Goal: Task Accomplishment & Management: Complete application form

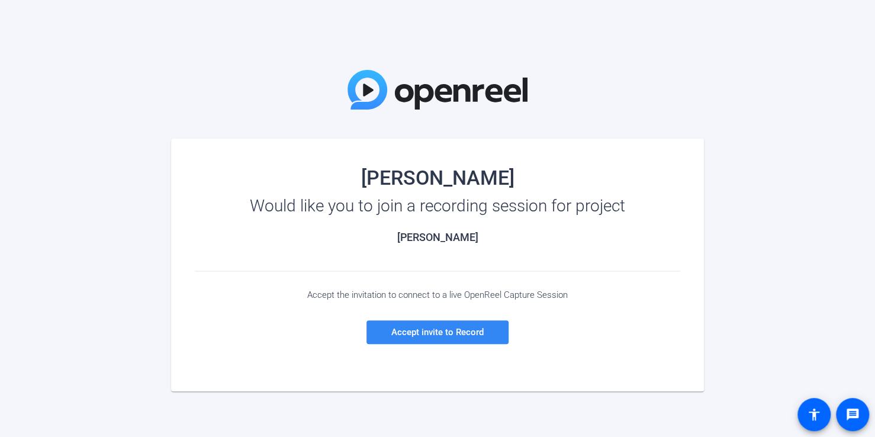
click at [428, 331] on span "Accept invite to Record" at bounding box center [438, 332] width 92 height 11
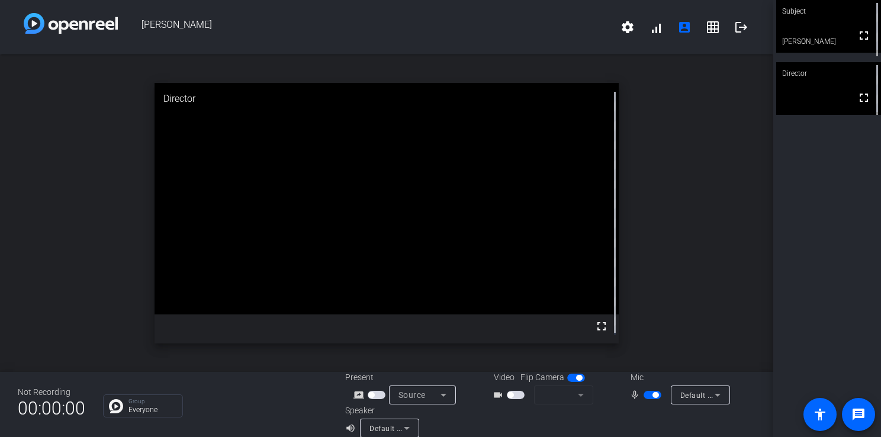
click at [512, 397] on span "button" at bounding box center [516, 395] width 18 height 8
click at [508, 397] on span "button" at bounding box center [511, 395] width 6 height 6
click at [508, 394] on span "button" at bounding box center [511, 395] width 6 height 6
drag, startPoint x: 505, startPoint y: 397, endPoint x: 529, endPoint y: 401, distance: 24.0
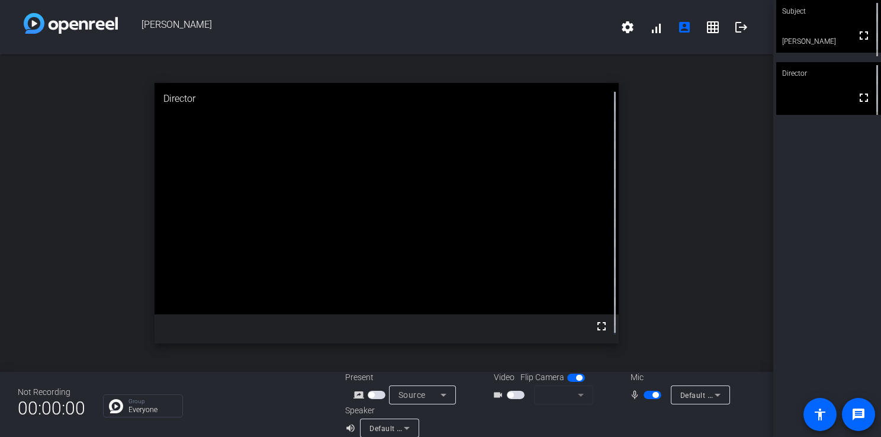
click at [529, 401] on div "videocam_outline" at bounding box center [513, 395] width 41 height 14
click at [714, 392] on icon at bounding box center [718, 395] width 14 height 14
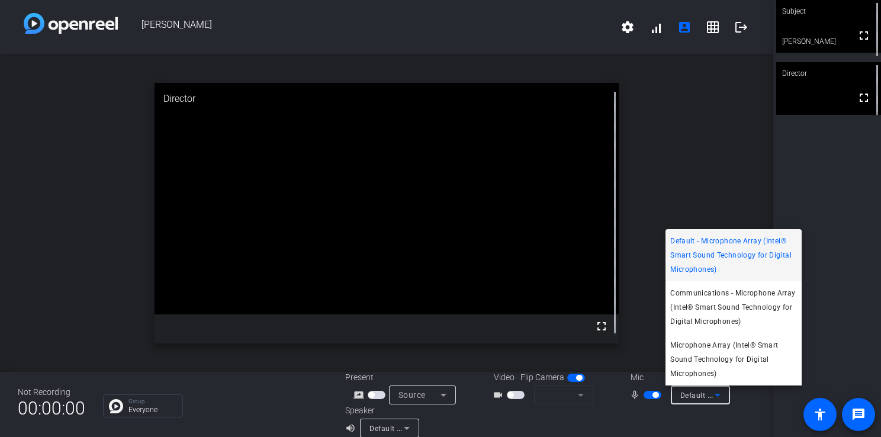
click at [547, 416] on div at bounding box center [440, 218] width 881 height 437
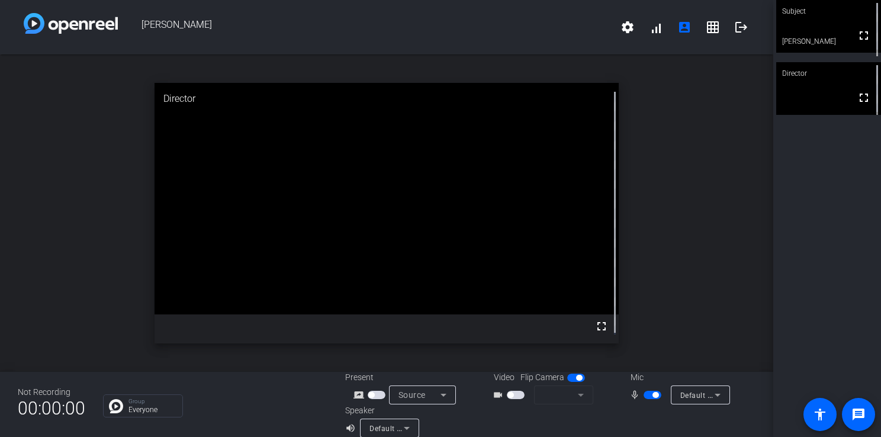
click at [444, 399] on icon at bounding box center [444, 395] width 14 height 14
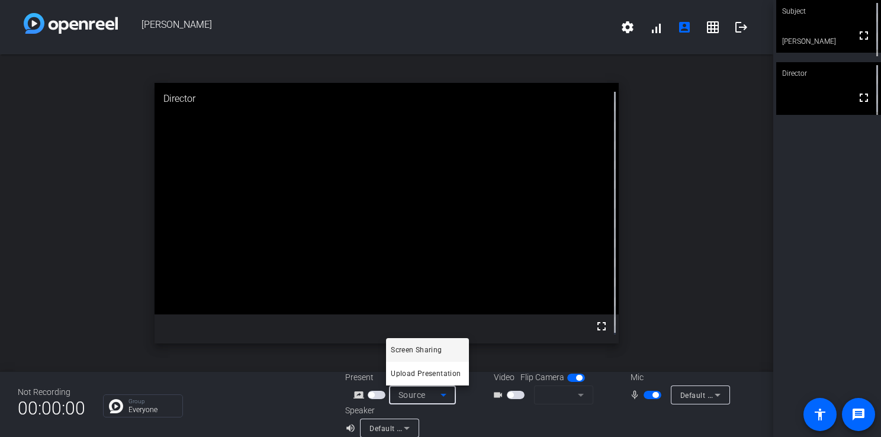
click at [469, 413] on div at bounding box center [440, 218] width 881 height 437
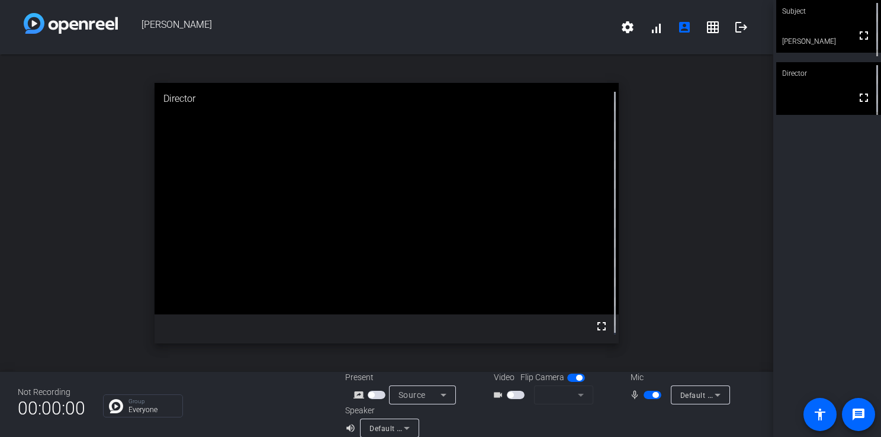
click at [512, 397] on span "button" at bounding box center [516, 395] width 18 height 8
click at [576, 395] on mat-form-field at bounding box center [563, 395] width 59 height 19
click at [500, 397] on mat-icon "videocam_outline" at bounding box center [500, 395] width 14 height 14
click at [495, 395] on mat-icon "videocam_outline" at bounding box center [500, 395] width 14 height 14
click at [512, 395] on span "button" at bounding box center [516, 395] width 18 height 8
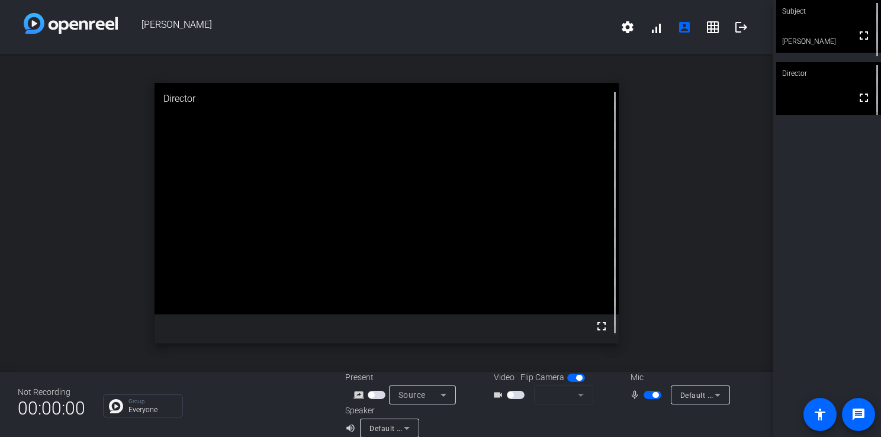
click at [514, 395] on span "button" at bounding box center [516, 395] width 18 height 8
click at [578, 397] on mat-form-field at bounding box center [563, 395] width 59 height 19
click at [577, 397] on mat-form-field at bounding box center [563, 395] width 59 height 19
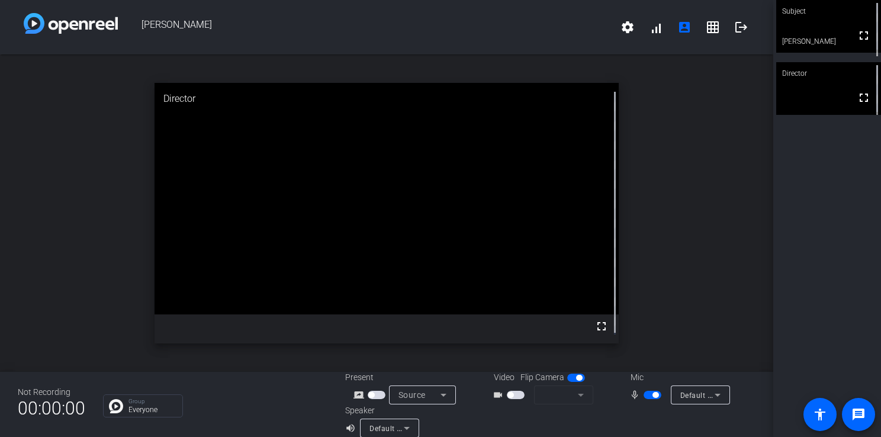
click at [577, 397] on mat-form-field at bounding box center [563, 395] width 59 height 19
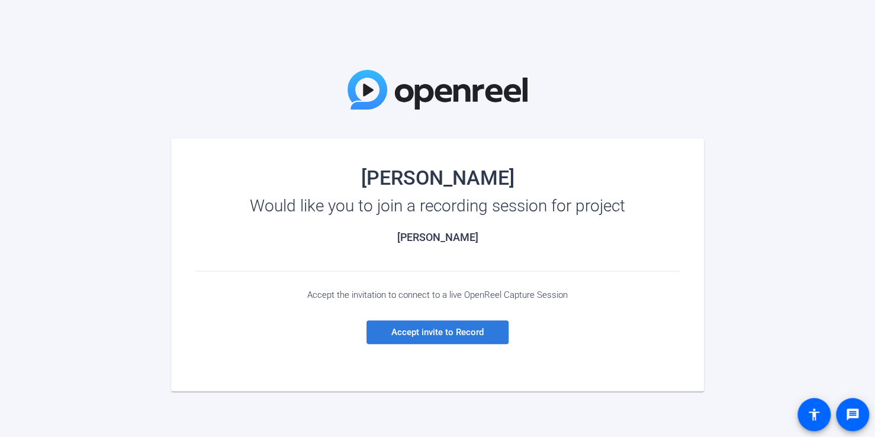
click at [410, 329] on span "Accept invite to Record" at bounding box center [438, 332] width 92 height 11
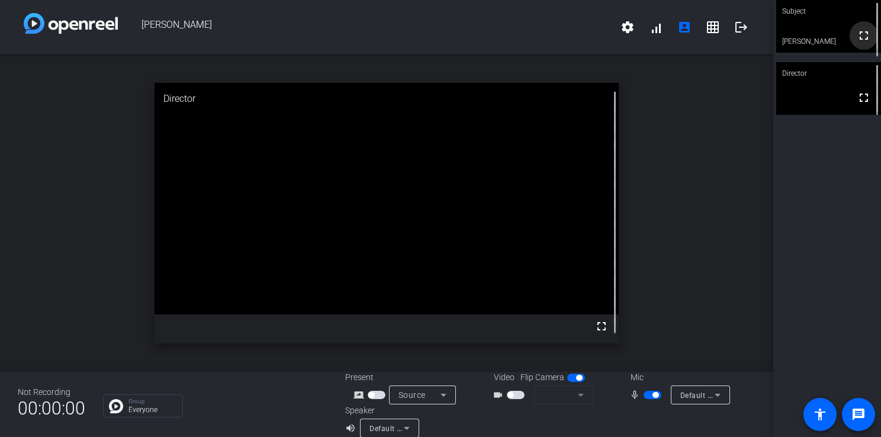
click at [858, 41] on mat-icon "fullscreen" at bounding box center [864, 35] width 14 height 14
click at [508, 394] on span "button" at bounding box center [511, 395] width 6 height 6
click at [570, 374] on span "button" at bounding box center [576, 378] width 18 height 8
click at [578, 392] on mat-form-field at bounding box center [563, 395] width 59 height 19
click at [508, 394] on span "button" at bounding box center [511, 395] width 6 height 6
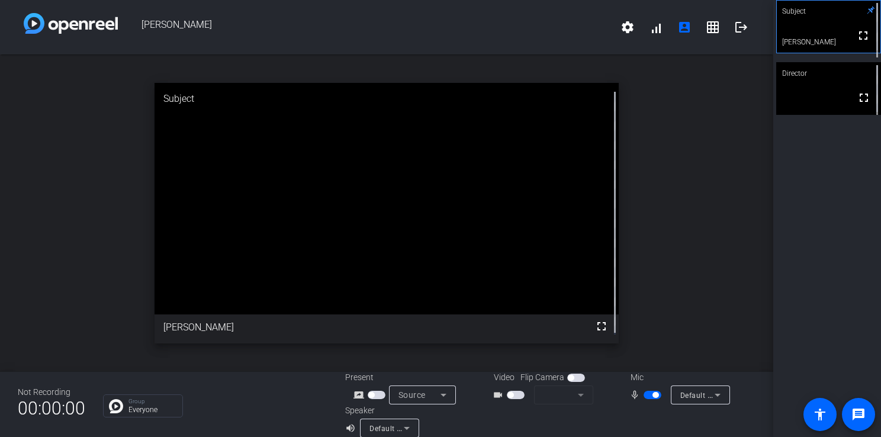
click at [573, 378] on span "button" at bounding box center [576, 378] width 18 height 8
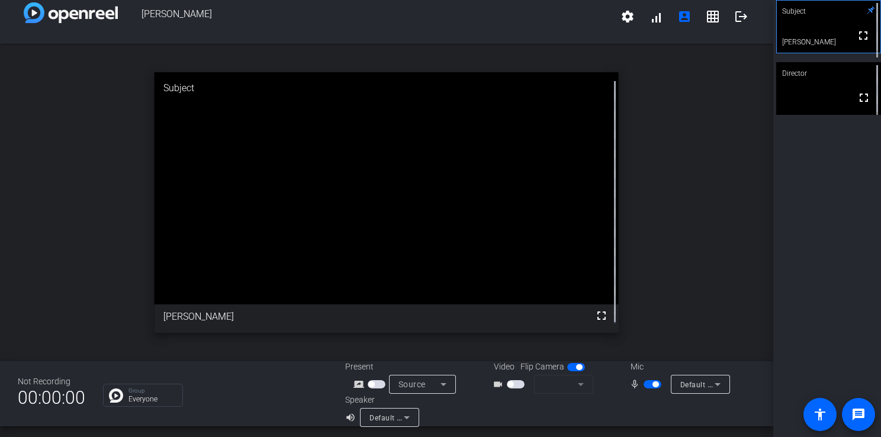
scroll to position [14, 0]
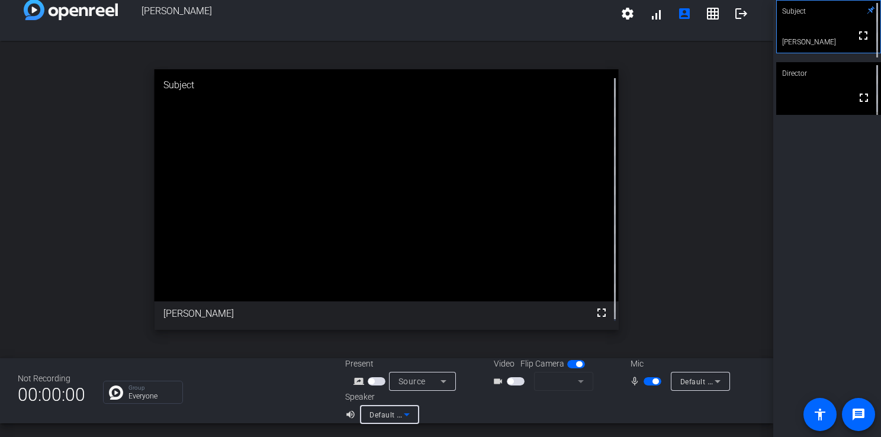
click at [411, 412] on icon at bounding box center [407, 415] width 14 height 14
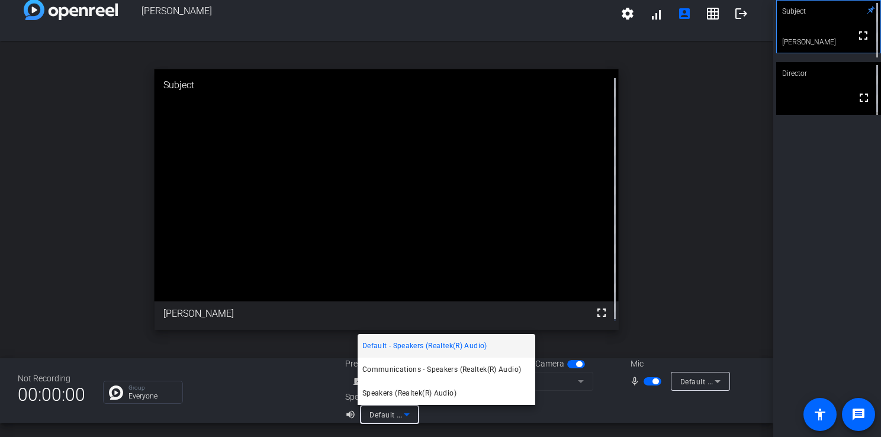
click at [490, 419] on div at bounding box center [440, 218] width 881 height 437
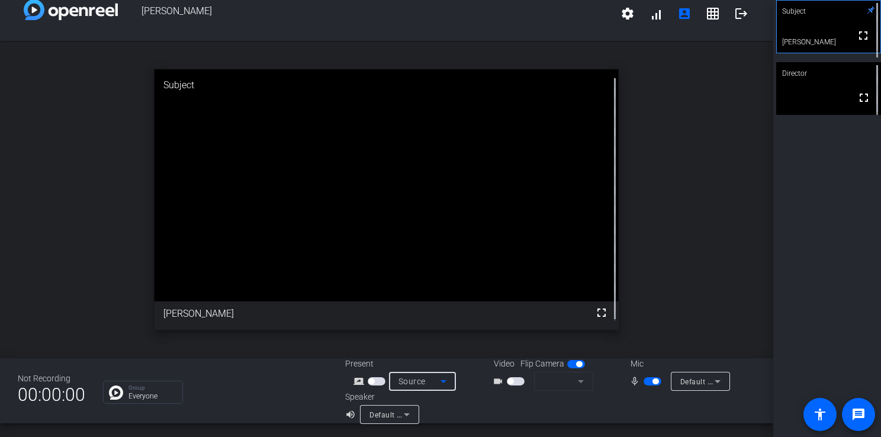
click at [441, 383] on icon at bounding box center [444, 381] width 14 height 14
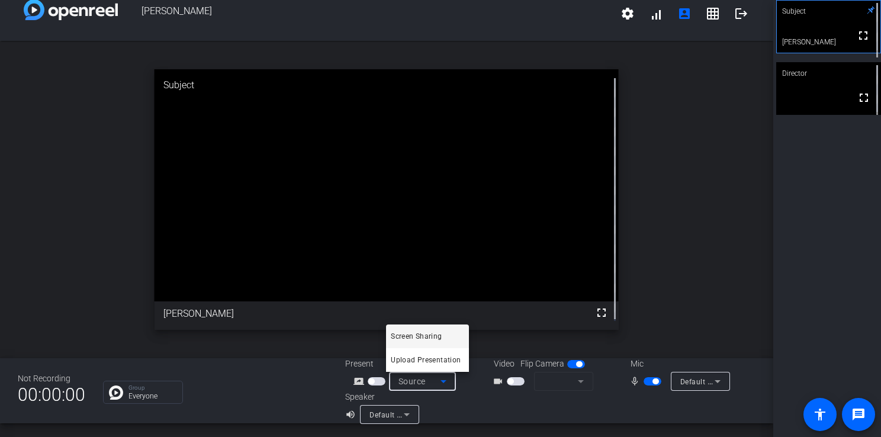
click at [468, 418] on div at bounding box center [440, 218] width 881 height 437
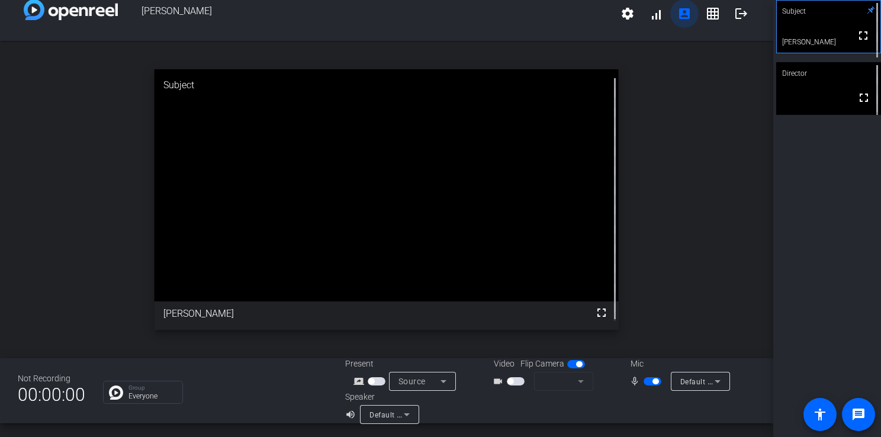
click at [680, 17] on mat-icon "account_box" at bounding box center [685, 14] width 14 height 14
click at [621, 18] on mat-icon "settings" at bounding box center [628, 14] width 14 height 14
click at [649, 37] on span "Purge all data" at bounding box center [648, 38] width 62 height 14
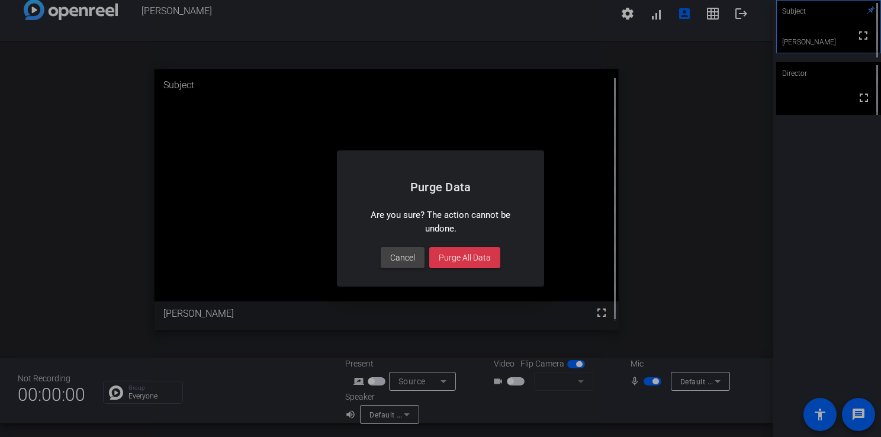
scroll to position [13, 0]
click at [481, 259] on span "Purge All Data" at bounding box center [465, 258] width 52 height 12
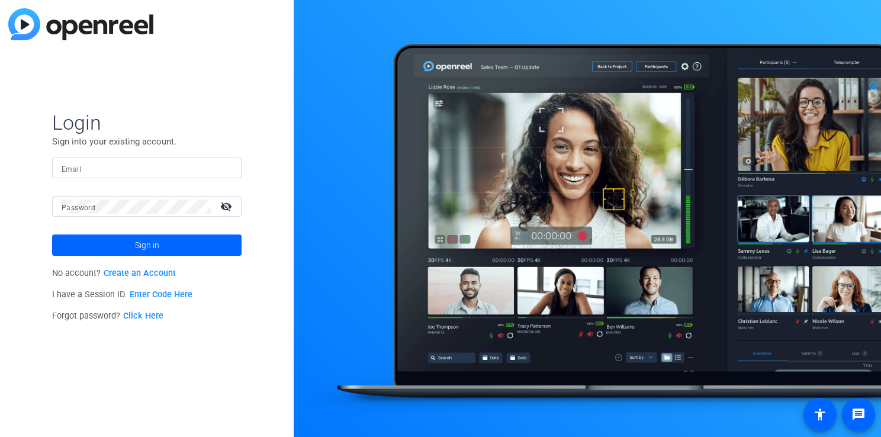
click at [71, 165] on mat-label "Email" at bounding box center [72, 169] width 20 height 8
click at [71, 165] on input "Email" at bounding box center [147, 168] width 171 height 14
click at [150, 295] on link "Enter Code Here" at bounding box center [161, 295] width 63 height 10
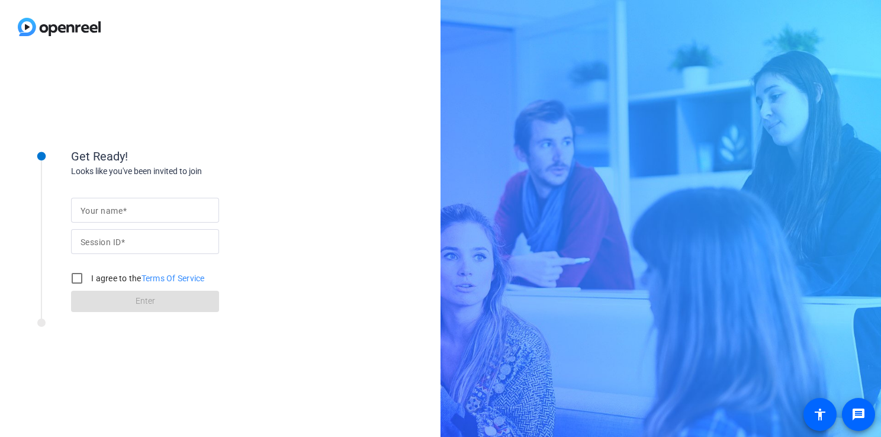
click at [111, 213] on mat-label "Your name" at bounding box center [102, 210] width 42 height 9
click at [111, 213] on input "Your name" at bounding box center [145, 210] width 129 height 14
type input "[PERSON_NAME]"
click at [111, 239] on mat-label "Session ID" at bounding box center [101, 242] width 40 height 9
click at [111, 239] on input "Session ID" at bounding box center [145, 242] width 129 height 14
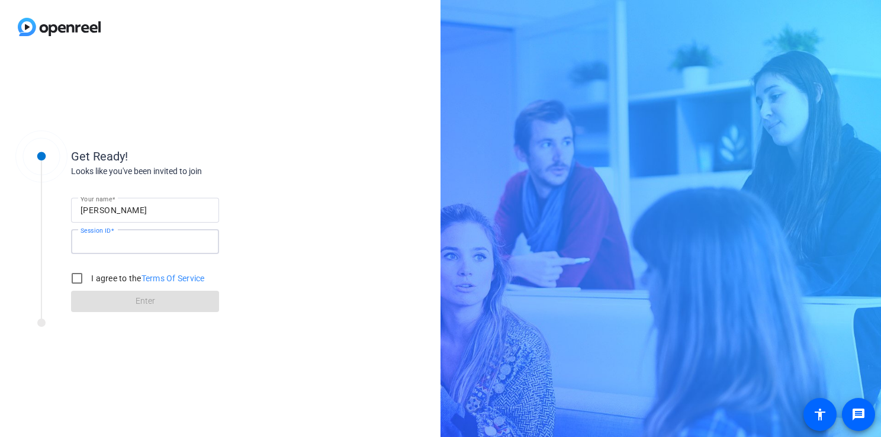
paste input "qMFf"
type input "qMFf"
click at [78, 279] on input "I agree to the Terms Of Service" at bounding box center [77, 279] width 24 height 24
checkbox input "true"
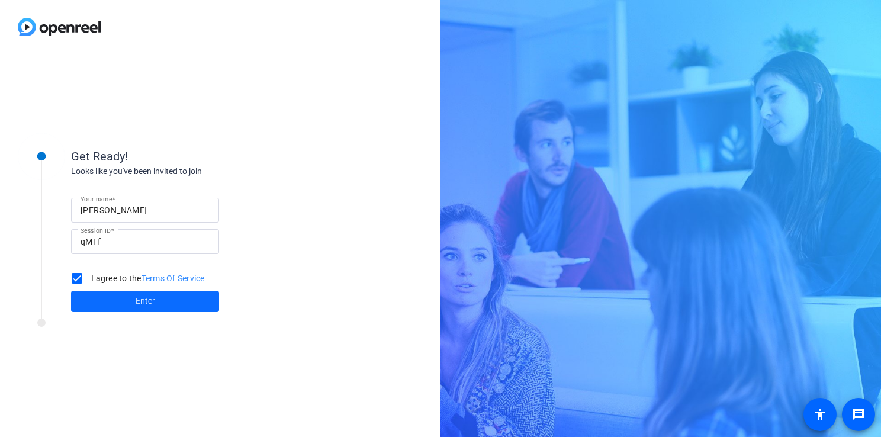
click at [111, 306] on span at bounding box center [145, 301] width 148 height 28
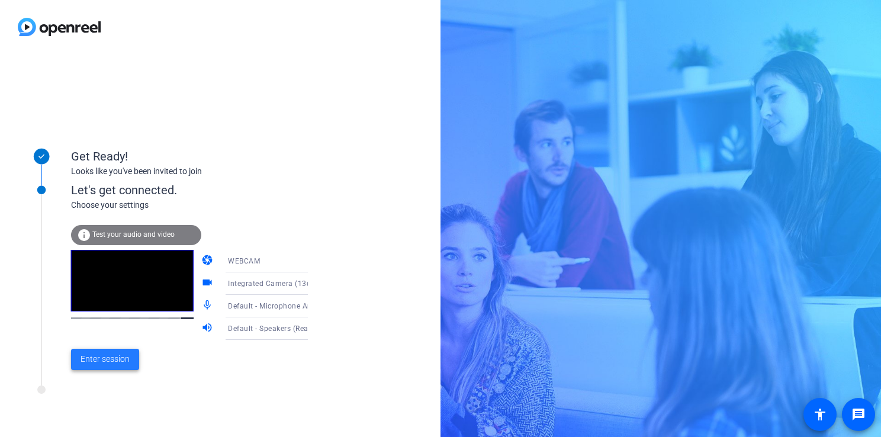
click at [115, 360] on span "Enter session" at bounding box center [105, 359] width 49 height 12
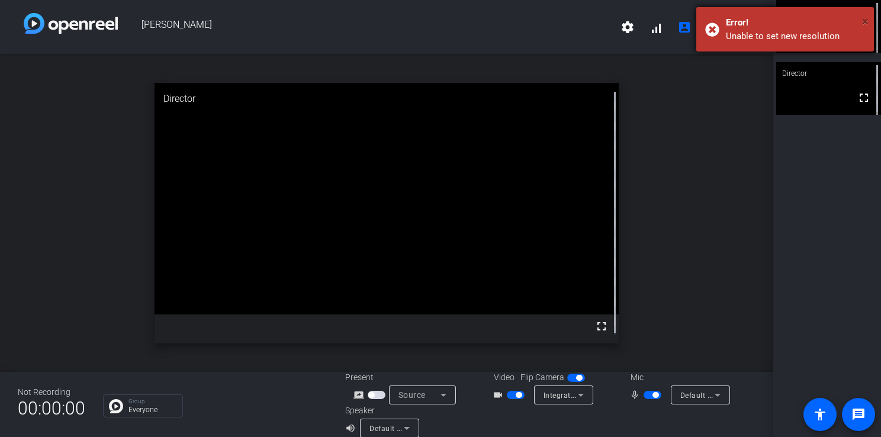
click at [865, 21] on span "×" at bounding box center [865, 21] width 7 height 14
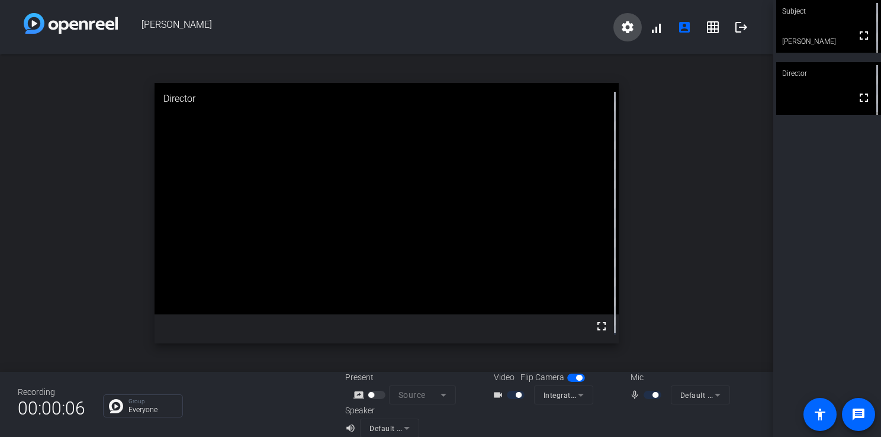
click at [621, 26] on mat-icon "settings" at bounding box center [628, 27] width 14 height 14
click at [728, 159] on div at bounding box center [440, 218] width 881 height 437
click at [621, 32] on mat-icon "settings" at bounding box center [628, 27] width 14 height 14
click at [704, 157] on div at bounding box center [440, 218] width 881 height 437
